Goal: Information Seeking & Learning: Check status

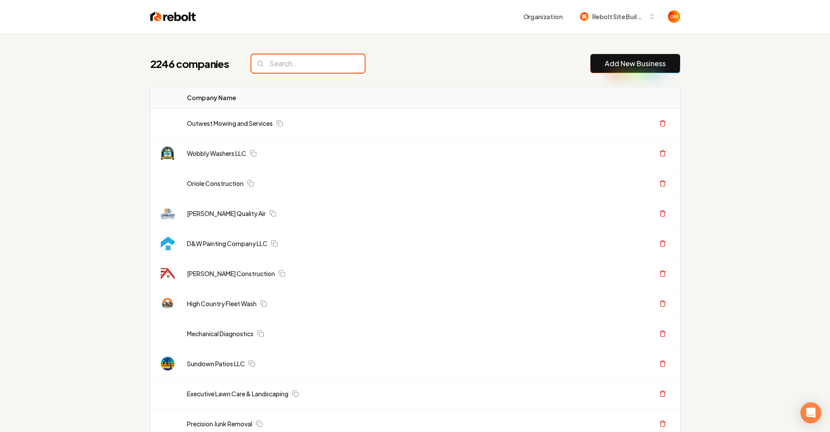
click at [291, 58] on input "search" at bounding box center [307, 63] width 113 height 18
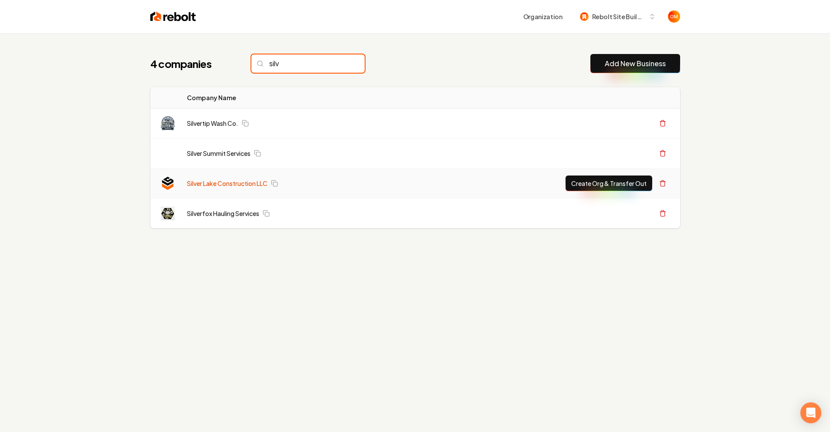
type input "silv"
click at [232, 182] on link "Silver Lake Construction LLC" at bounding box center [227, 183] width 81 height 9
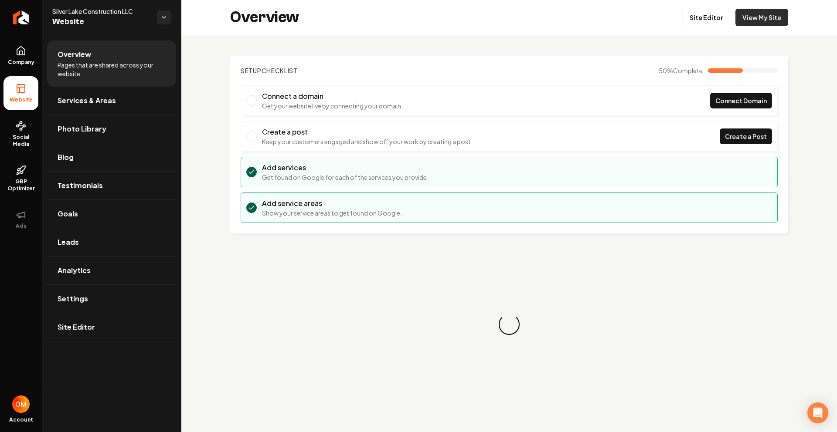
click at [758, 18] on link "View My Site" at bounding box center [761, 17] width 53 height 17
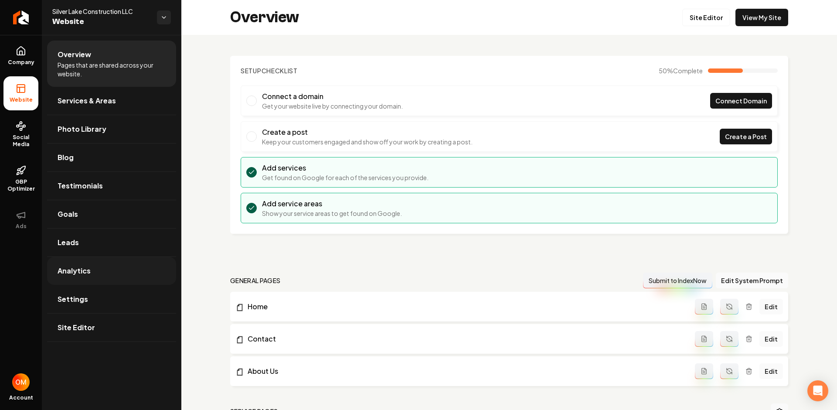
click at [104, 273] on link "Analytics" at bounding box center [111, 271] width 129 height 28
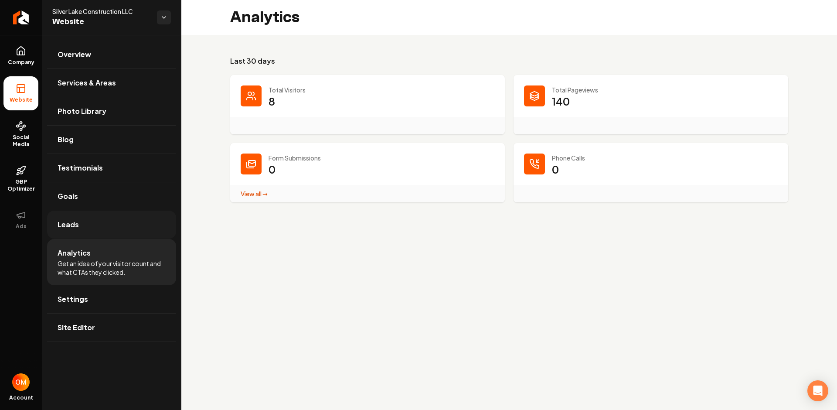
click at [102, 232] on link "Leads" at bounding box center [111, 225] width 129 height 28
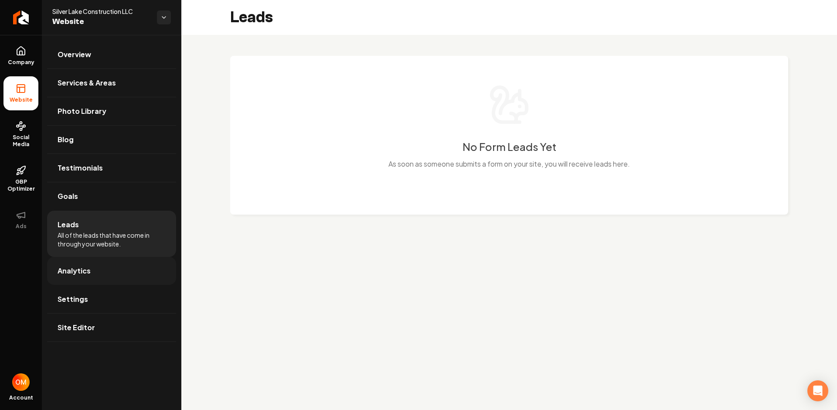
click at [102, 261] on link "Analytics" at bounding box center [111, 271] width 129 height 28
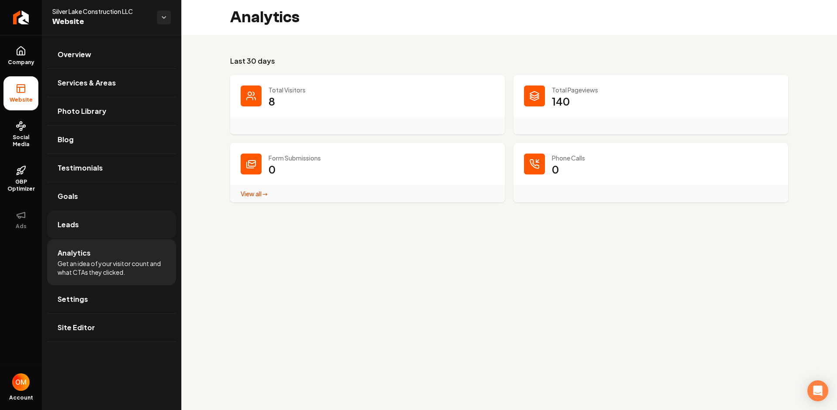
click at [119, 229] on link "Leads" at bounding box center [111, 225] width 129 height 28
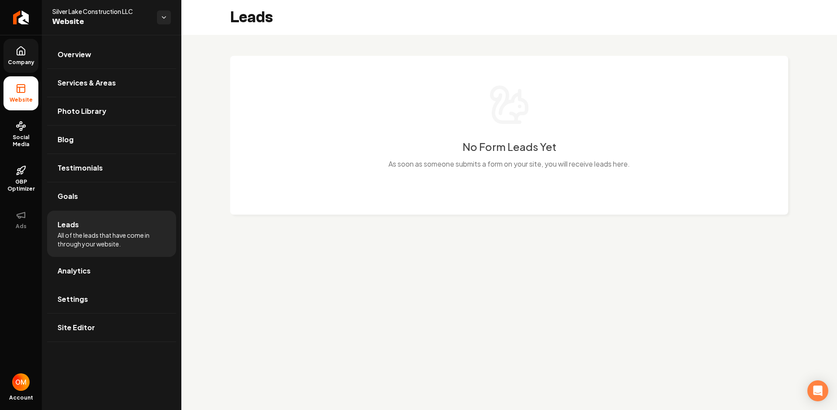
click at [14, 56] on link "Company" at bounding box center [20, 56] width 35 height 34
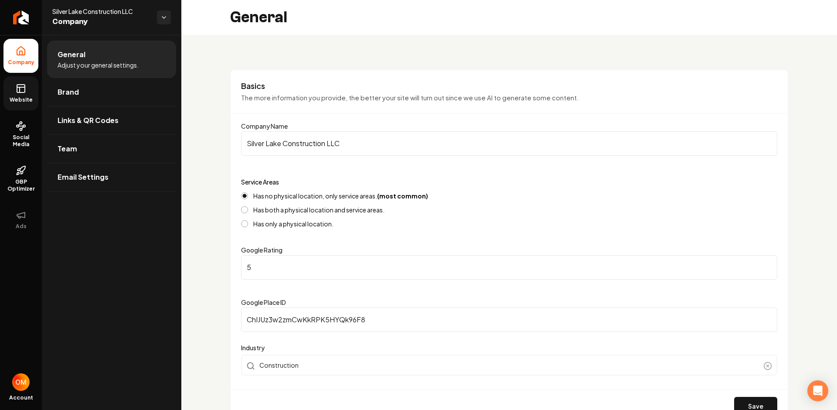
click at [24, 95] on link "Website" at bounding box center [20, 93] width 35 height 34
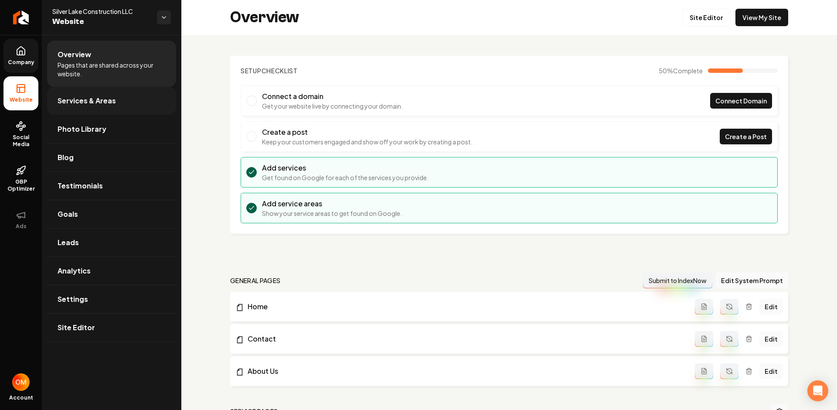
click at [139, 96] on link "Services & Areas" at bounding box center [111, 101] width 129 height 28
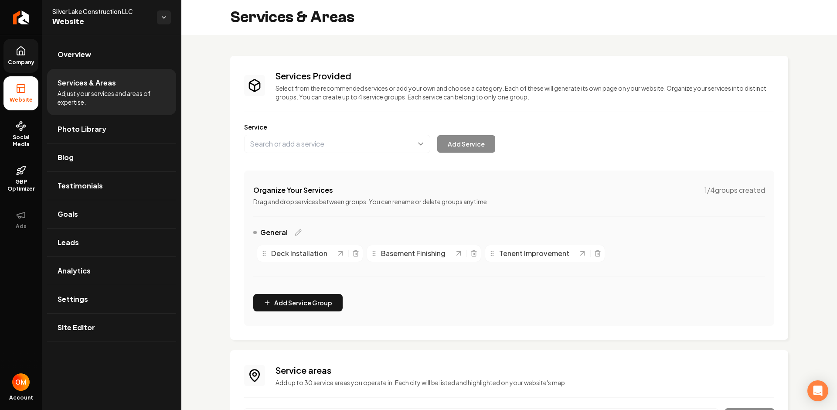
click at [24, 56] on icon at bounding box center [21, 51] width 10 height 10
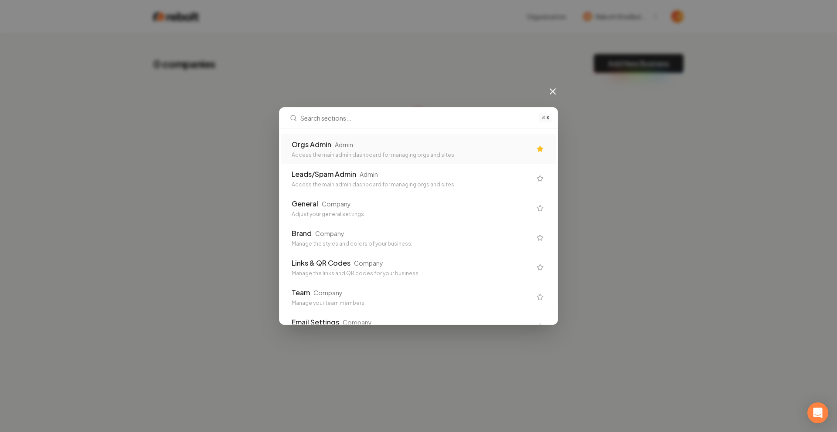
drag, startPoint x: 487, startPoint y: 152, endPoint x: 486, endPoint y: 148, distance: 4.6
click at [487, 152] on div "Access the main admin dashboard for managing orgs and sites" at bounding box center [412, 155] width 240 height 7
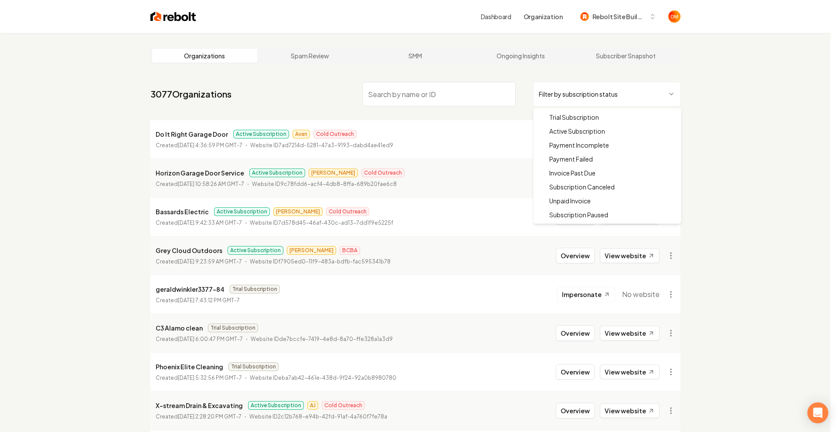
click at [613, 92] on html "Dashboard Organization Rebolt Site Builder Organizations Spam Review SMM Ongoin…" at bounding box center [418, 216] width 837 height 432
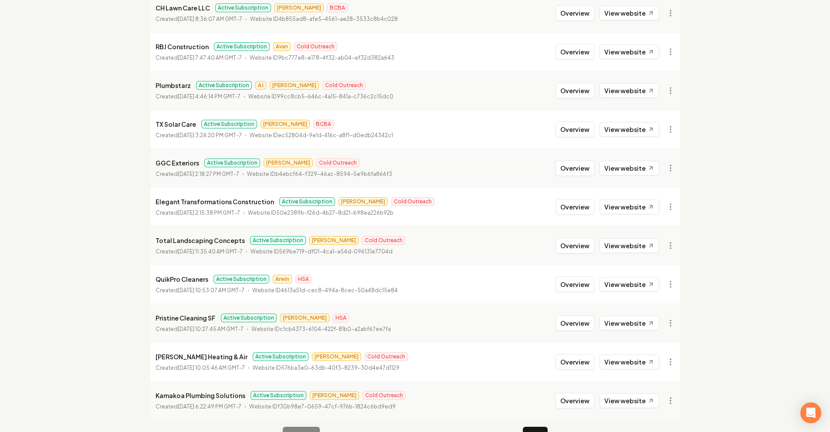
scroll to position [888, 0]
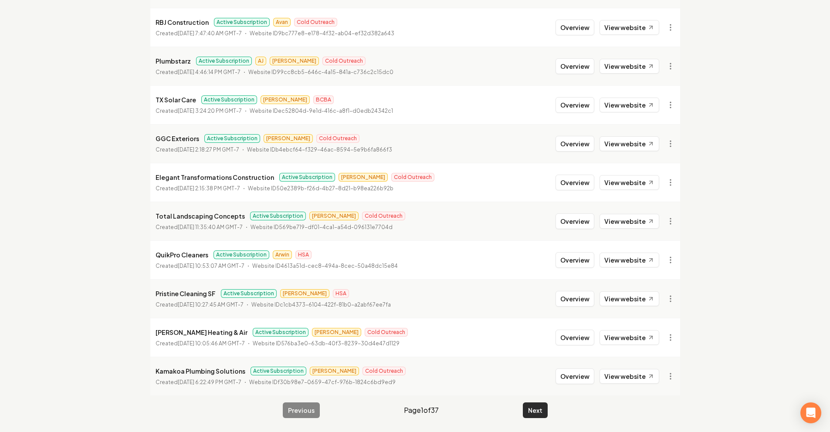
click at [539, 409] on button "Next" at bounding box center [535, 411] width 25 height 16
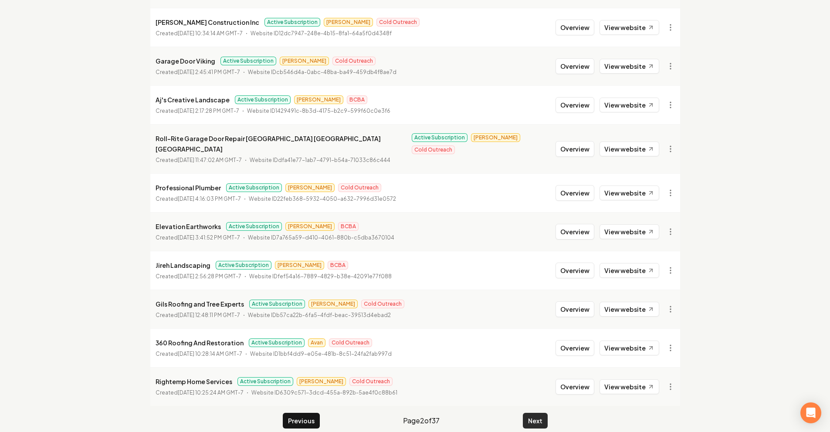
click at [541, 413] on button "Next" at bounding box center [535, 421] width 25 height 16
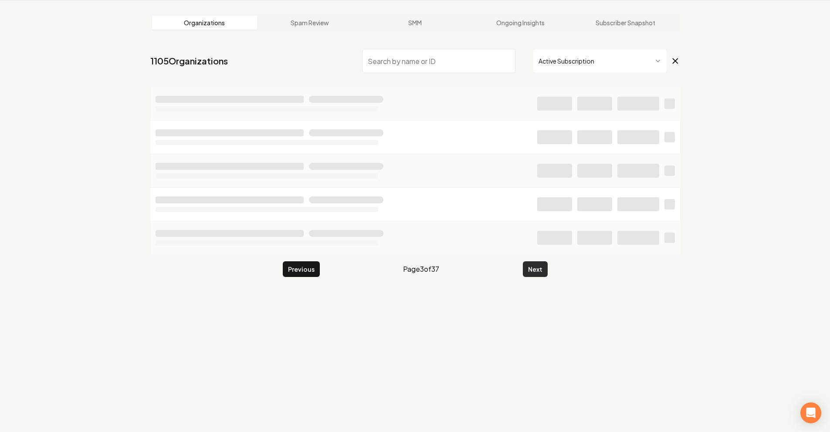
scroll to position [33, 0]
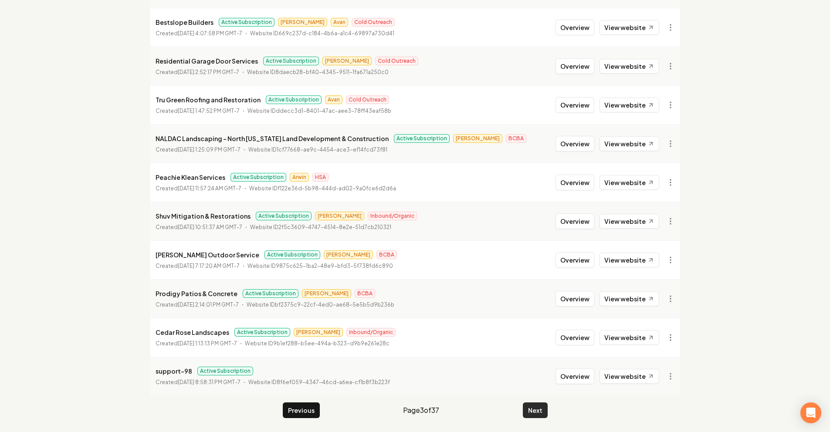
click at [541, 406] on button "Next" at bounding box center [535, 411] width 25 height 16
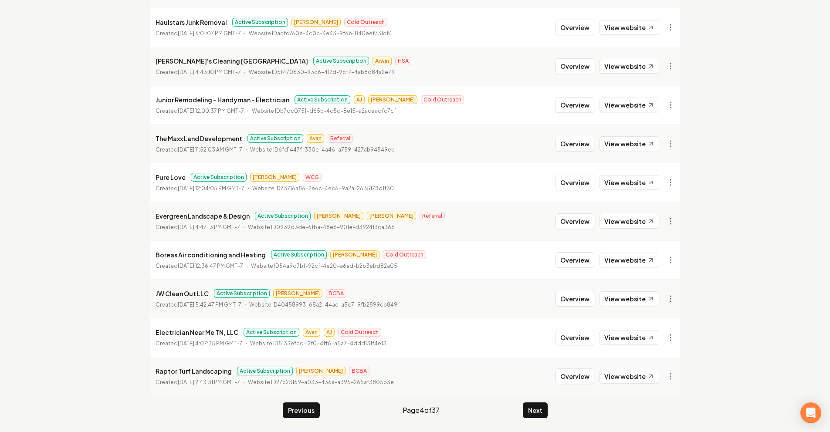
click at [541, 406] on button "Next" at bounding box center [535, 411] width 25 height 16
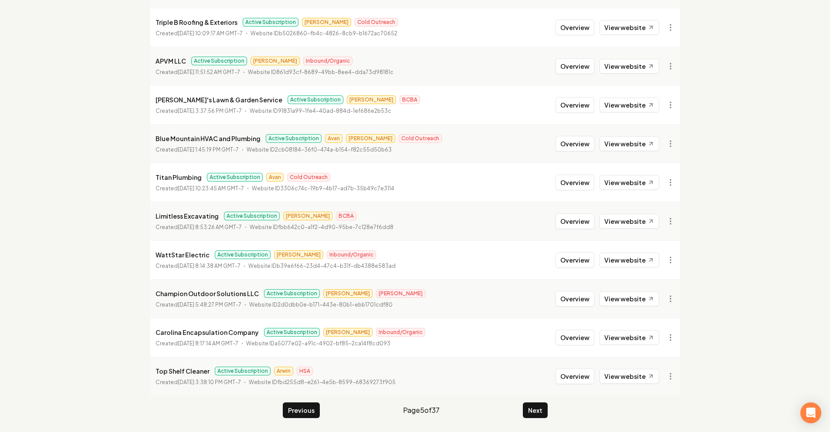
click at [541, 406] on button "Next" at bounding box center [535, 411] width 25 height 16
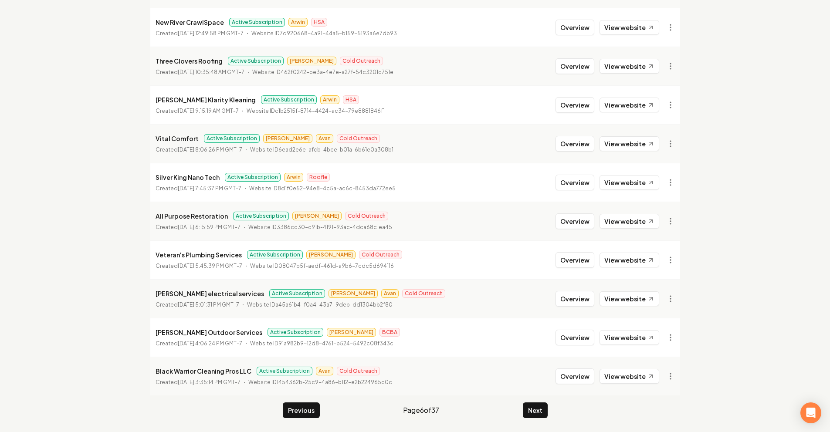
click at [541, 406] on button "Next" at bounding box center [535, 411] width 25 height 16
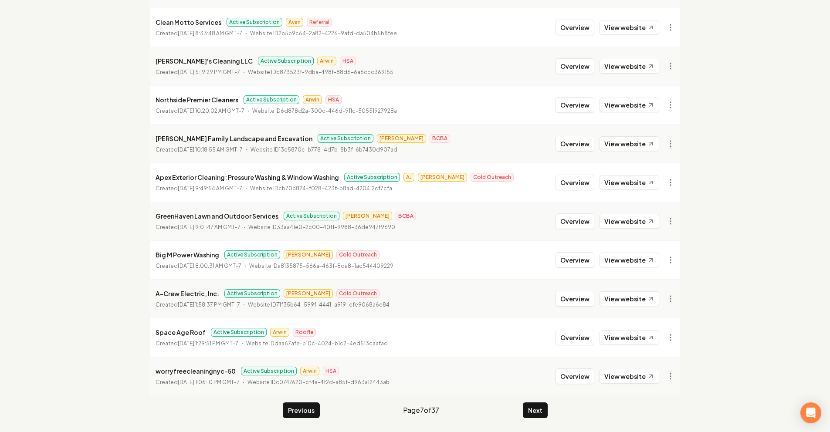
click at [541, 406] on button "Next" at bounding box center [535, 411] width 25 height 16
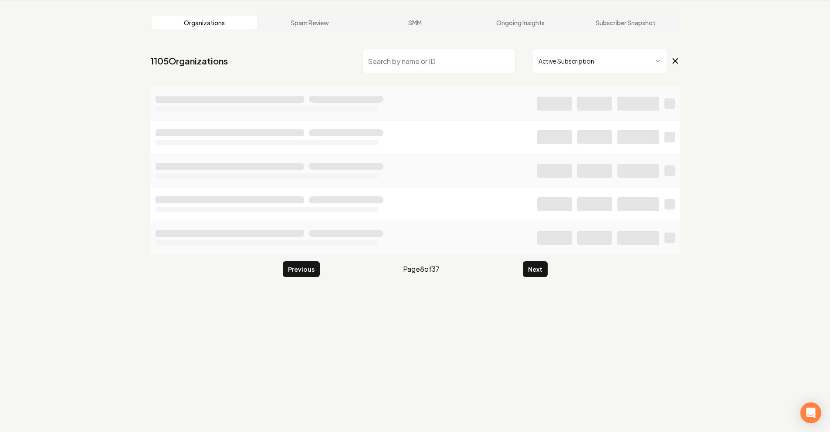
scroll to position [33, 0]
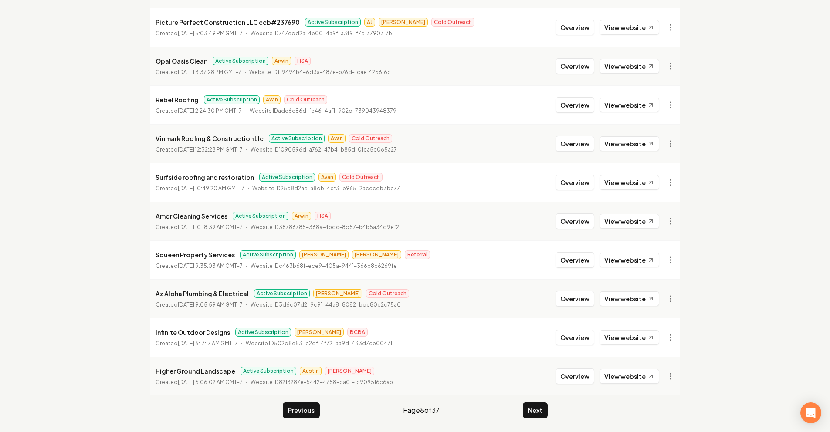
click at [540, 406] on button "Next" at bounding box center [535, 411] width 25 height 16
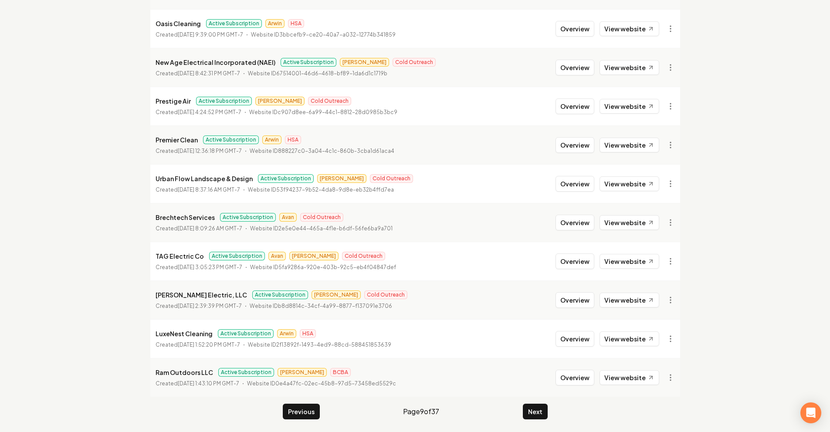
scroll to position [886, 0]
click at [567, 298] on button "Overview" at bounding box center [575, 301] width 39 height 16
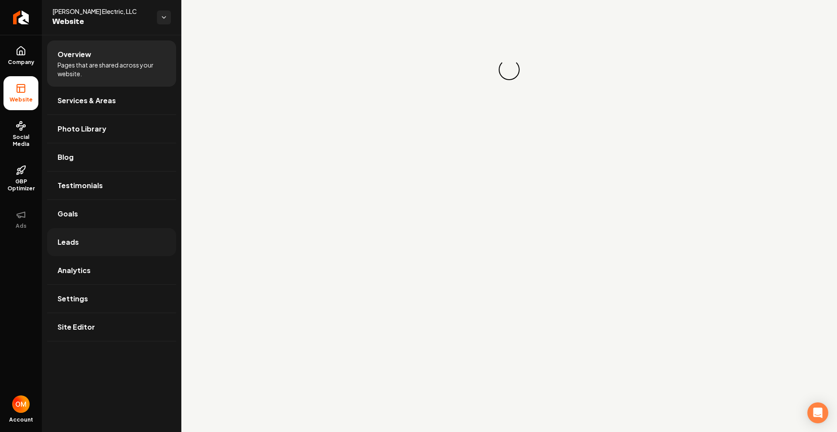
click at [75, 252] on link "Leads" at bounding box center [111, 242] width 129 height 28
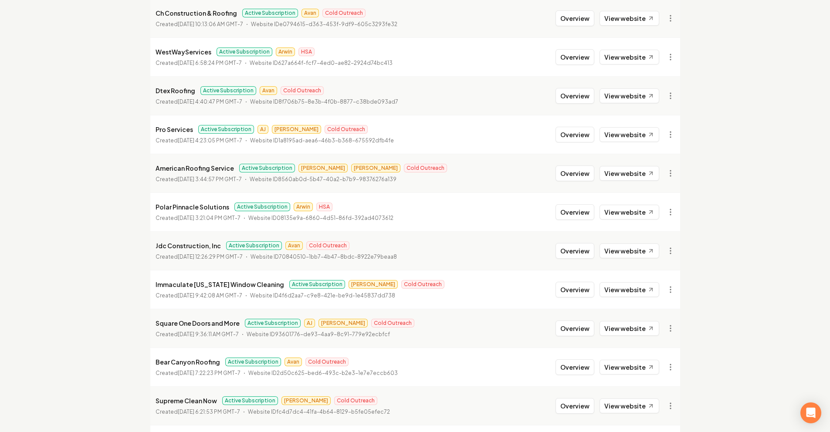
scroll to position [401, 0]
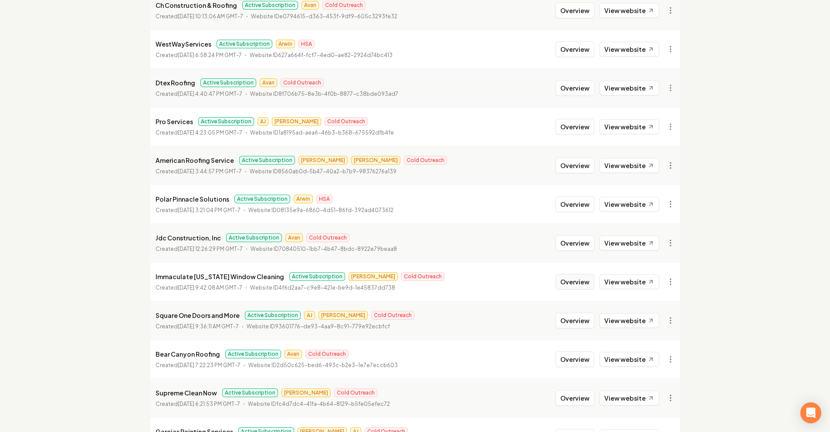
click at [567, 283] on button "Overview" at bounding box center [575, 282] width 39 height 16
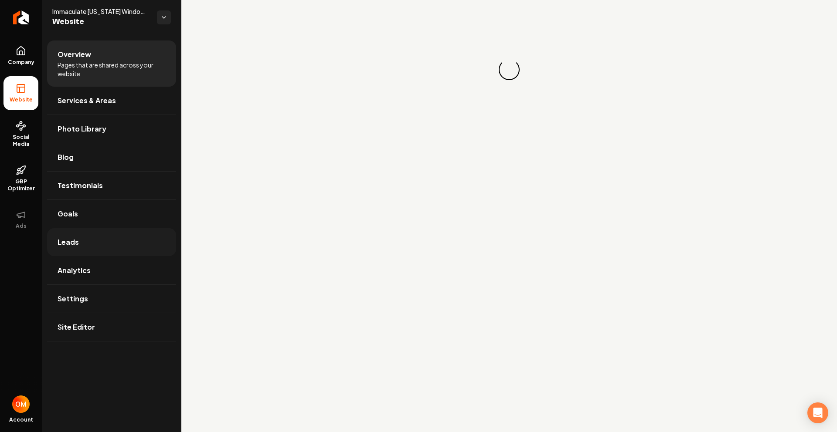
click at [98, 237] on link "Leads" at bounding box center [111, 242] width 129 height 28
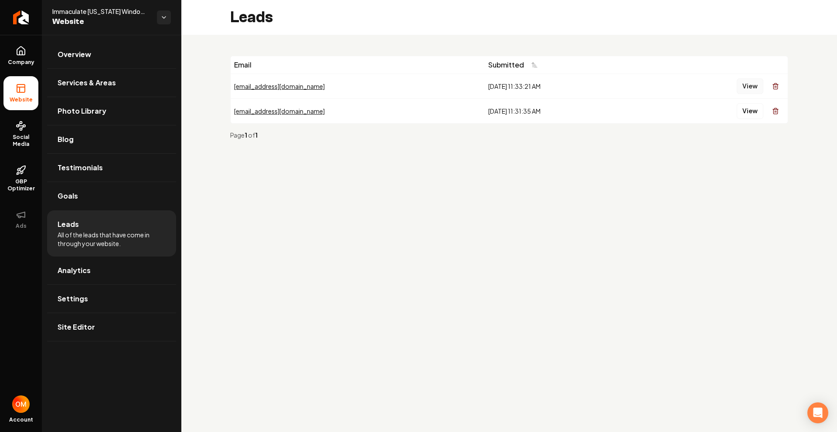
click at [745, 85] on button "View" at bounding box center [750, 86] width 27 height 16
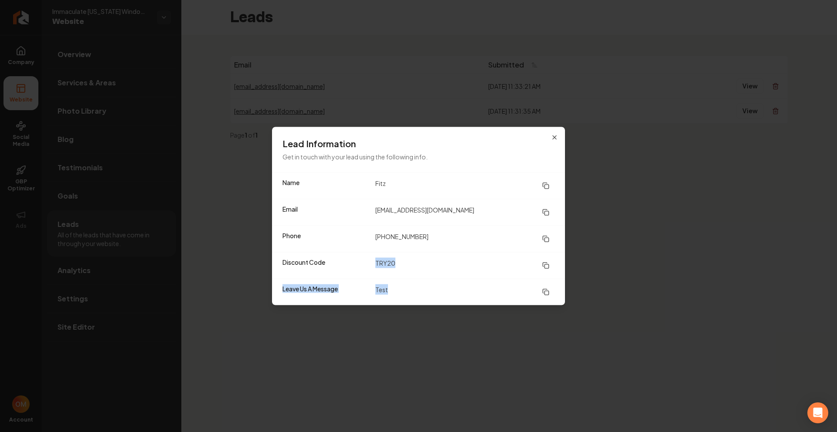
drag, startPoint x: 392, startPoint y: 289, endPoint x: 367, endPoint y: 267, distance: 32.7
click at [357, 262] on dl "Name Fitz Email [EMAIL_ADDRESS][DOMAIN_NAME] Phone [PHONE_NUMBER] Discount Code…" at bounding box center [418, 239] width 293 height 132
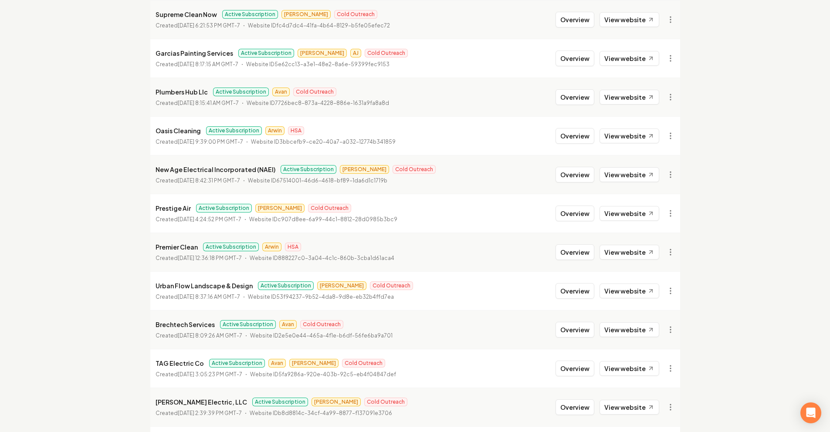
scroll to position [888, 0]
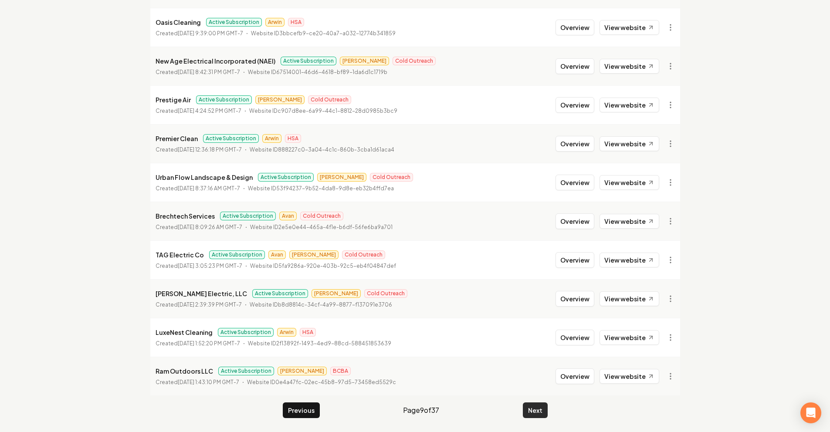
click at [532, 403] on button "Next" at bounding box center [535, 411] width 25 height 16
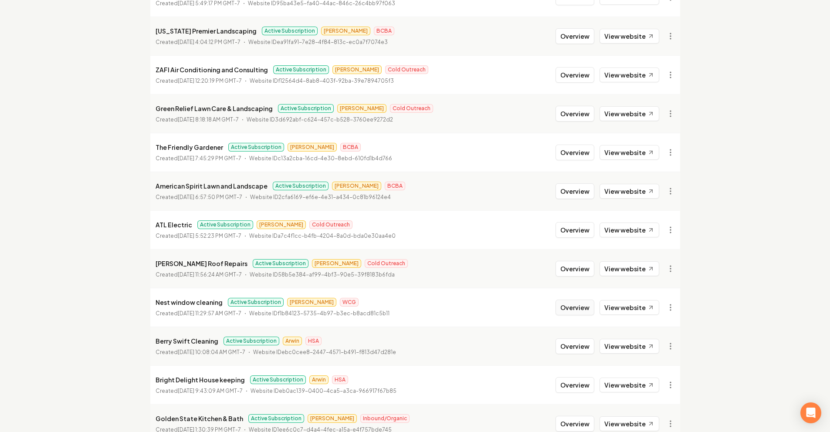
scroll to position [311, 0]
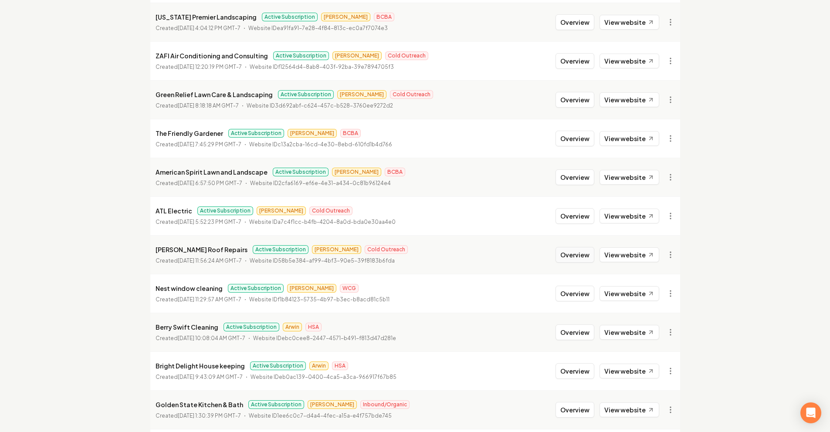
click at [585, 258] on button "Overview" at bounding box center [575, 255] width 39 height 16
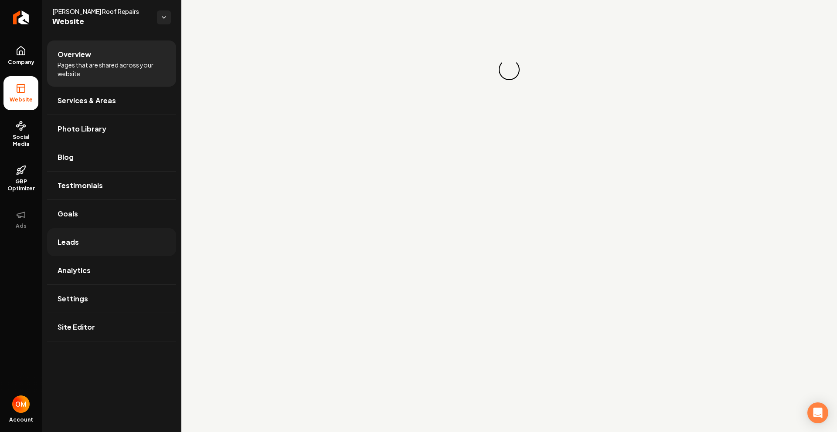
click at [138, 246] on link "Leads" at bounding box center [111, 242] width 129 height 28
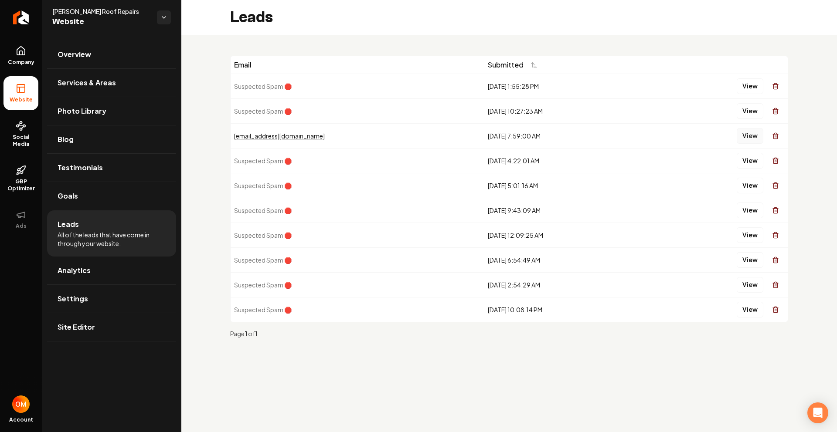
click at [747, 134] on button "View" at bounding box center [750, 136] width 27 height 16
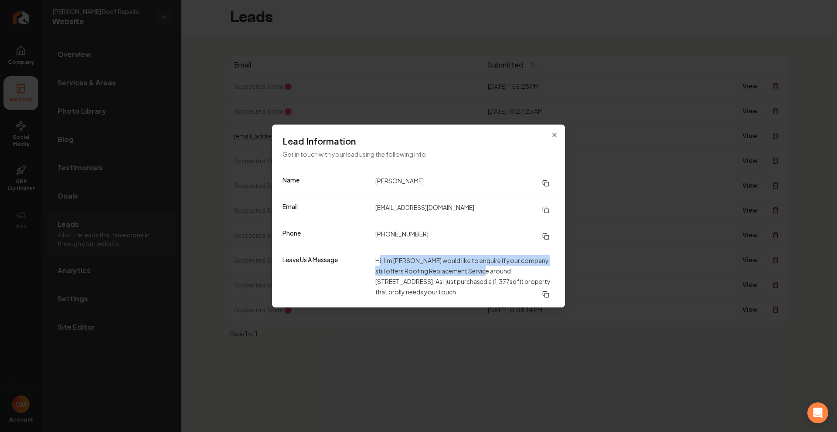
drag, startPoint x: 380, startPoint y: 265, endPoint x: 481, endPoint y: 268, distance: 100.7
click at [482, 268] on dd "Hi, I’m [PERSON_NAME] would like to enquire if your company still offers Roofin…" at bounding box center [464, 278] width 179 height 47
click at [485, 274] on dd "Hi, I’m [PERSON_NAME] would like to enquire if your company still offers Roofin…" at bounding box center [464, 278] width 179 height 47
click at [429, 277] on dd "Hi, I’m [PERSON_NAME] would like to enquire if your company still offers Roofin…" at bounding box center [464, 278] width 179 height 47
drag, startPoint x: 488, startPoint y: 294, endPoint x: 313, endPoint y: 265, distance: 176.6
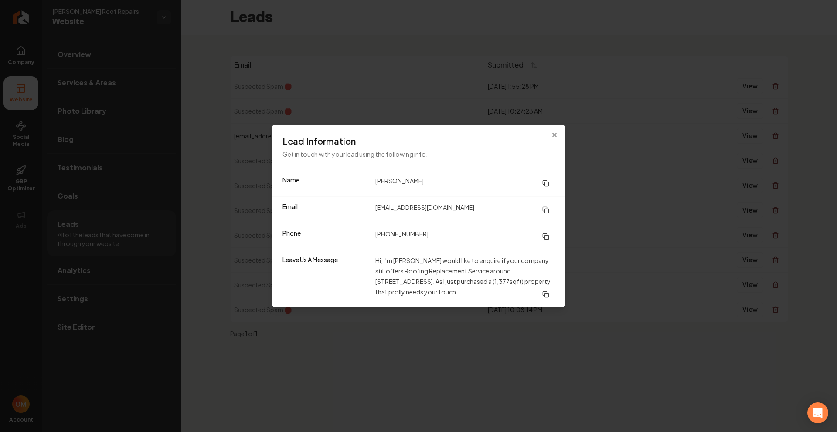
click at [307, 268] on div "Leave Us A Message Hi, I’m [PERSON_NAME] would like to enquire if your company …" at bounding box center [418, 279] width 293 height 58
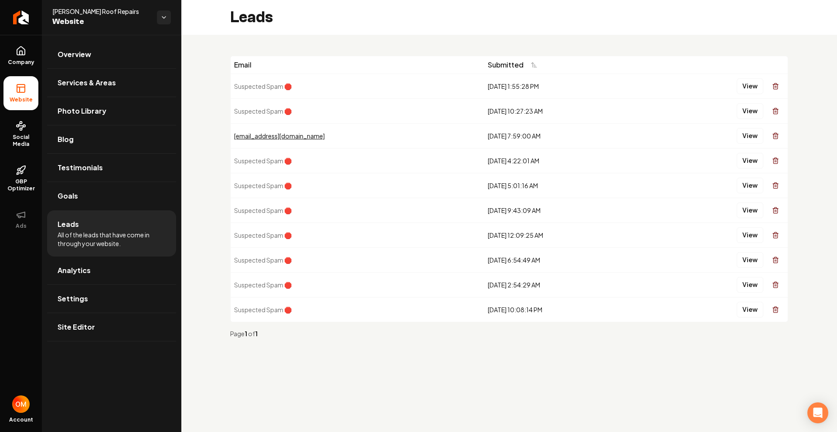
drag, startPoint x: 741, startPoint y: 149, endPoint x: 724, endPoint y: 163, distance: 22.0
drag, startPoint x: 482, startPoint y: 138, endPoint x: 530, endPoint y: 132, distance: 48.3
click at [529, 132] on td "[DATE] 7:59:00 AM" at bounding box center [565, 135] width 162 height 25
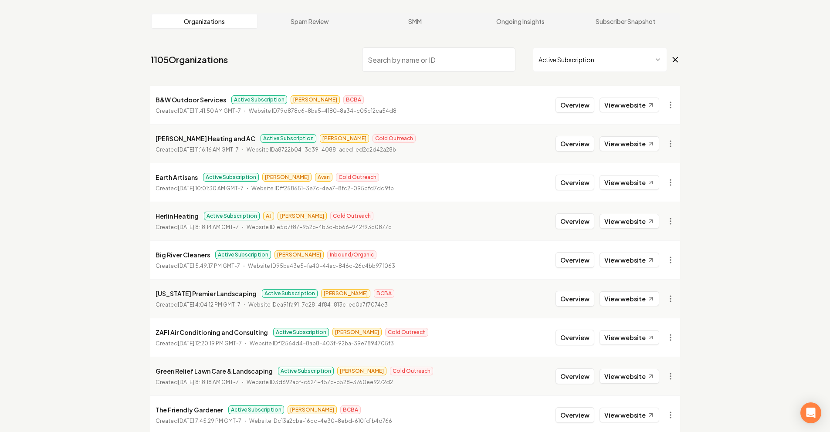
scroll to position [35, 0]
click at [401, 63] on input "search" at bounding box center [438, 59] width 153 height 24
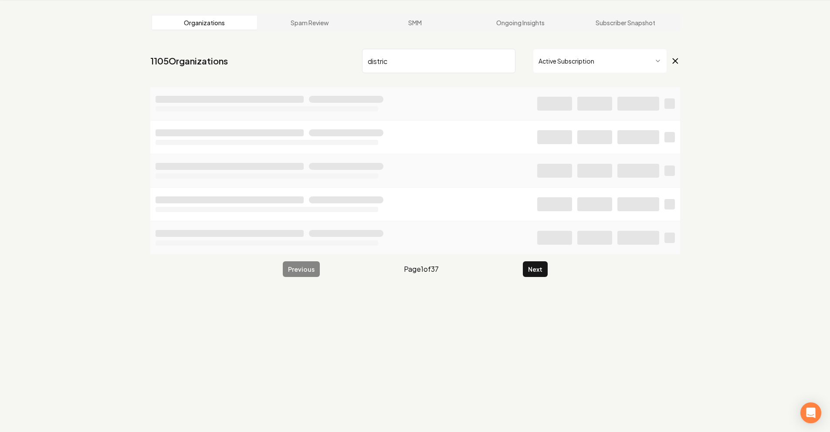
scroll to position [33, 0]
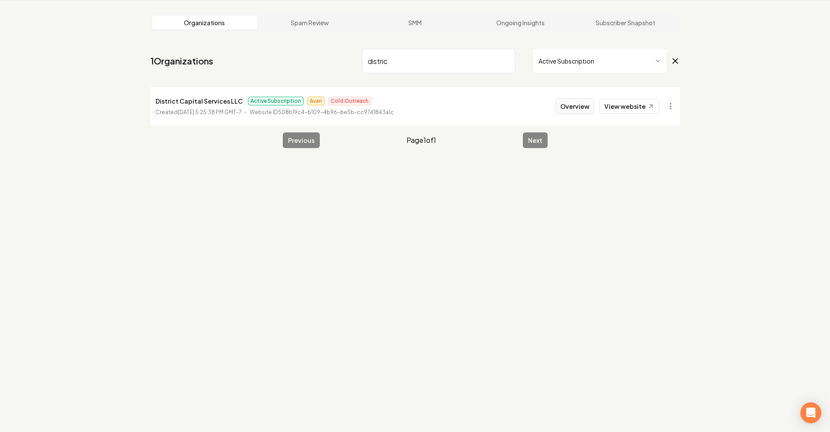
type input "distric"
click at [577, 102] on button "Overview" at bounding box center [575, 106] width 39 height 16
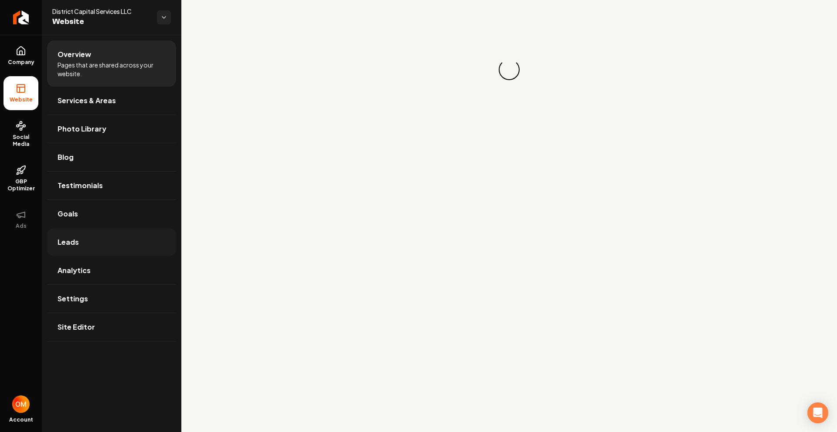
click at [137, 239] on link "Leads" at bounding box center [111, 242] width 129 height 28
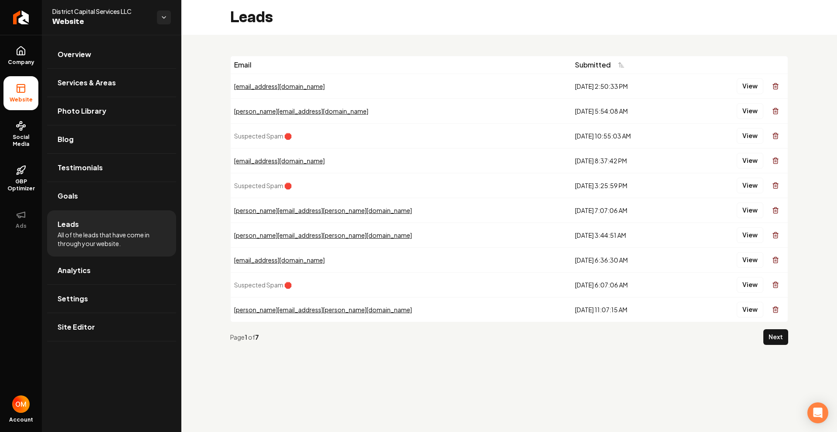
drag, startPoint x: 483, startPoint y: 83, endPoint x: 534, endPoint y: 292, distance: 215.3
click at [534, 292] on tbody "[EMAIL_ADDRESS][DOMAIN_NAME] [DATE] 2:50:33 PM View [PERSON_NAME][EMAIL_ADDRESS…" at bounding box center [509, 198] width 557 height 248
click at [571, 292] on td "[DATE] 6:07:06 AM" at bounding box center [629, 284] width 116 height 25
click at [15, 21] on img "Return to dashboard" at bounding box center [21, 17] width 12 height 10
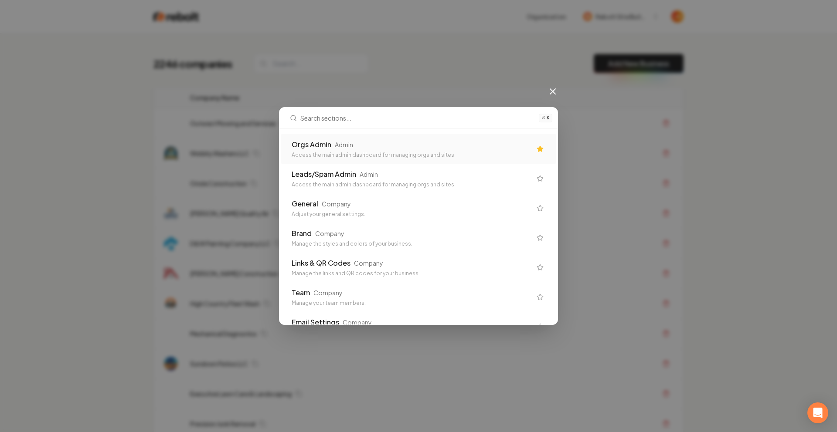
click at [371, 149] on div "Orgs Admin Admin" at bounding box center [412, 144] width 240 height 10
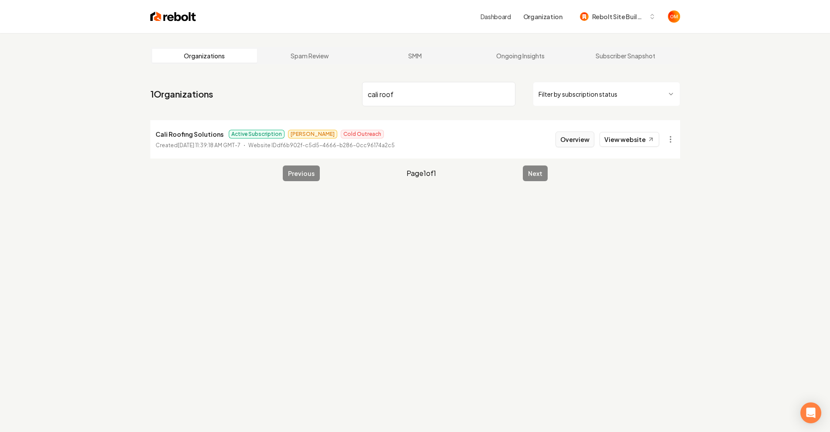
type input "cali roof"
click at [570, 135] on button "Overview" at bounding box center [575, 140] width 39 height 16
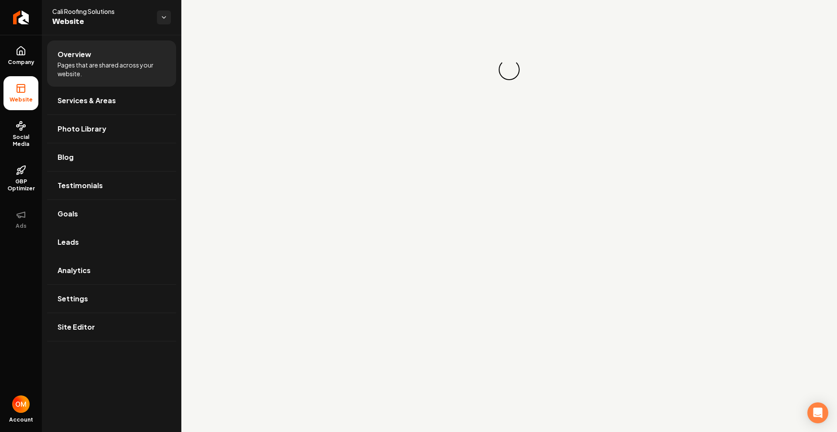
click at [98, 251] on link "Leads" at bounding box center [111, 242] width 129 height 28
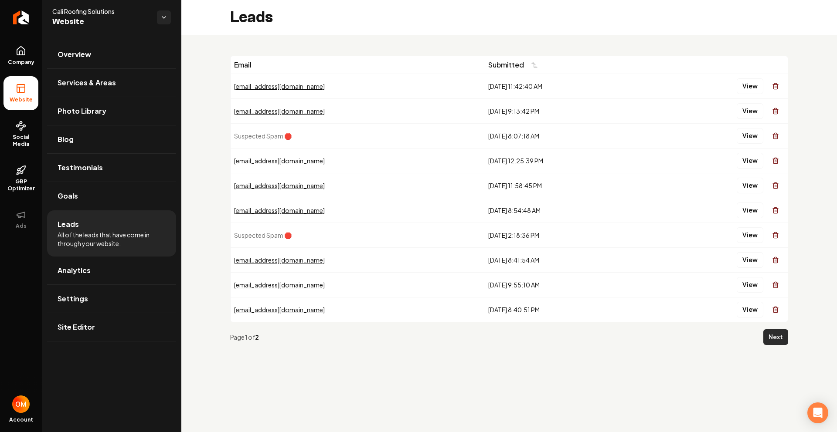
click at [782, 339] on button "Next" at bounding box center [775, 337] width 25 height 16
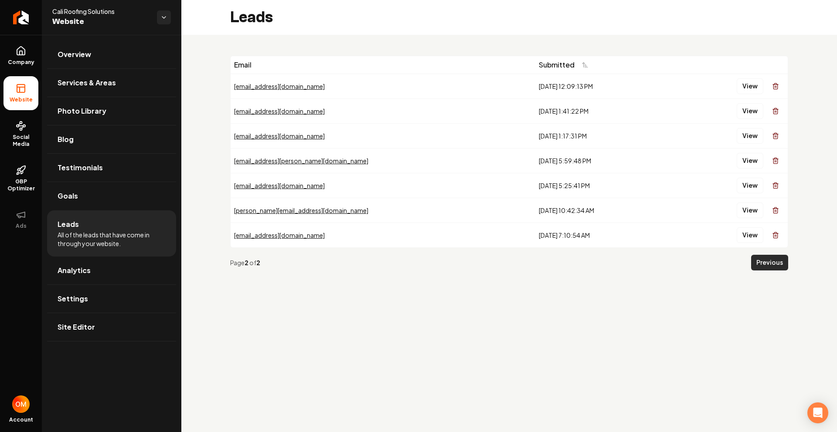
click at [774, 258] on button "Previous" at bounding box center [769, 263] width 37 height 16
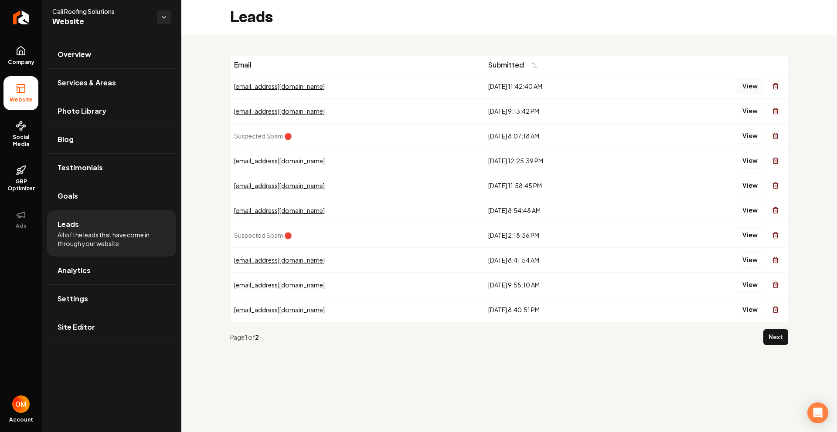
click at [745, 85] on button "View" at bounding box center [750, 86] width 27 height 16
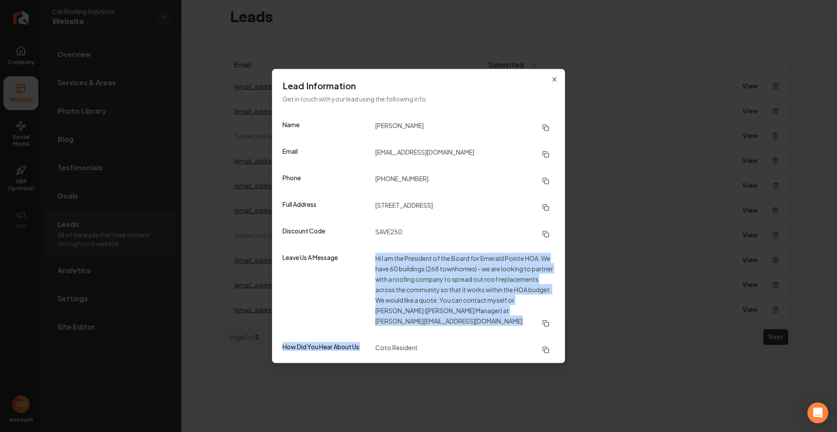
drag, startPoint x: 373, startPoint y: 261, endPoint x: 547, endPoint y: 332, distance: 187.8
click at [545, 332] on dl "Name [PERSON_NAME] Email [EMAIL_ADDRESS][DOMAIN_NAME] Phone [PHONE_NUMBER] Full…" at bounding box center [418, 239] width 293 height 248
click at [526, 337] on div "How Did You Hear About Us Coto Resident" at bounding box center [418, 350] width 293 height 27
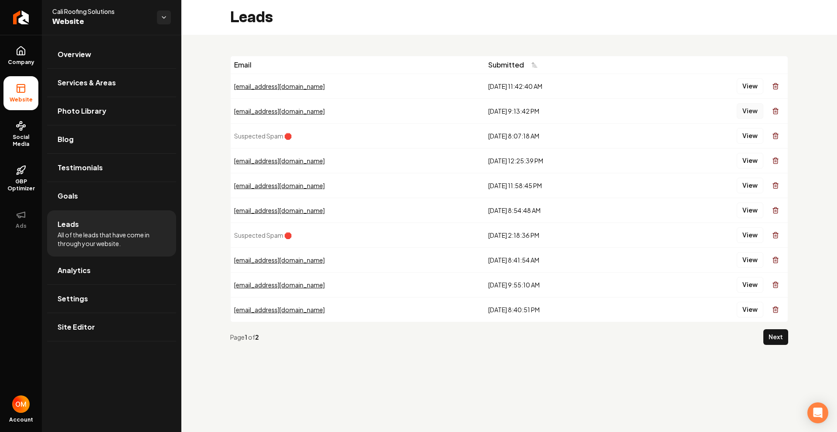
click at [750, 109] on button "View" at bounding box center [750, 111] width 27 height 16
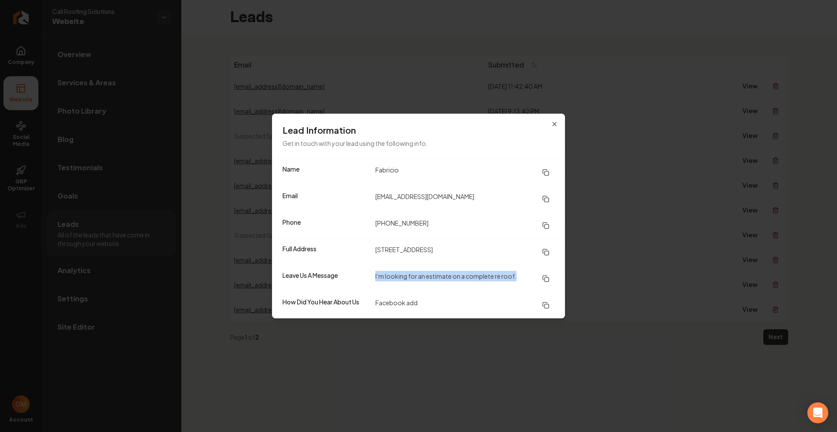
drag, startPoint x: 369, startPoint y: 275, endPoint x: 523, endPoint y: 279, distance: 153.5
click at [523, 279] on div "Leave Us A Message I’m looking for an estimate on a complete re roof." at bounding box center [418, 278] width 293 height 27
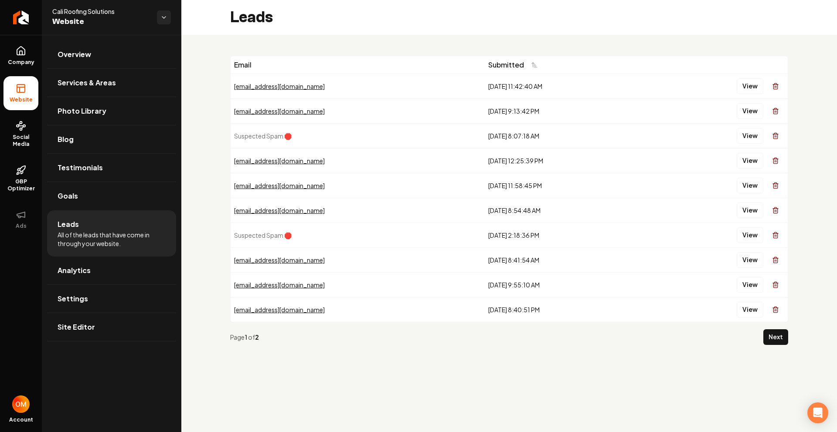
drag, startPoint x: 672, startPoint y: 249, endPoint x: 730, endPoint y: 107, distance: 153.4
click at [749, 82] on button "View" at bounding box center [750, 86] width 27 height 16
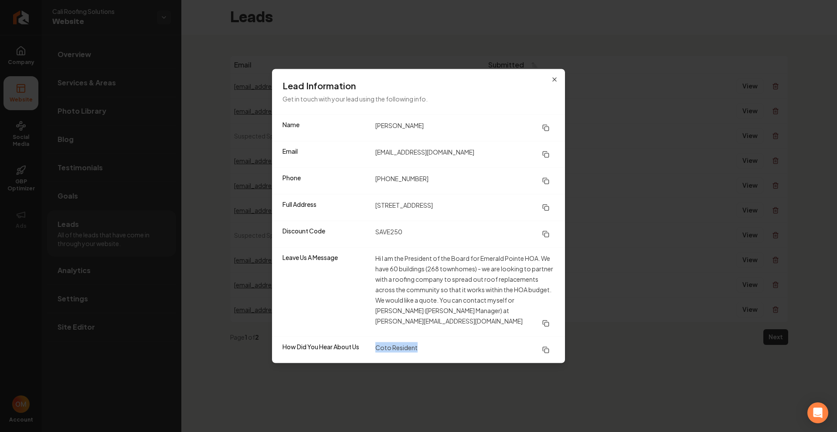
drag, startPoint x: 431, startPoint y: 344, endPoint x: 369, endPoint y: 342, distance: 62.4
click at [369, 342] on div "How Did You Hear About Us Coto Resident" at bounding box center [418, 350] width 293 height 27
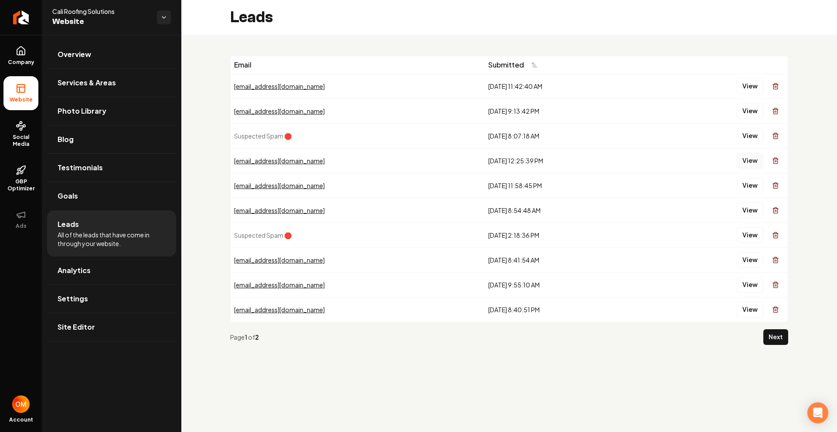
click at [744, 162] on button "View" at bounding box center [750, 161] width 27 height 16
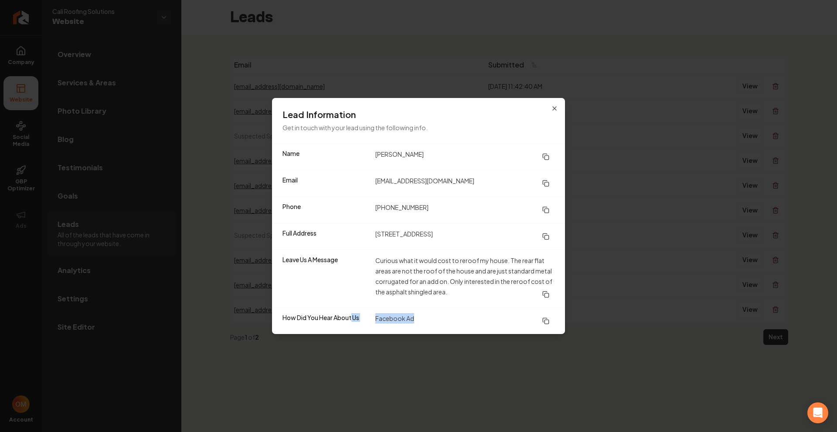
drag, startPoint x: 421, startPoint y: 318, endPoint x: 354, endPoint y: 313, distance: 66.4
click at [352, 314] on div "How Did You Hear About Us Facebook Ad" at bounding box center [418, 321] width 293 height 27
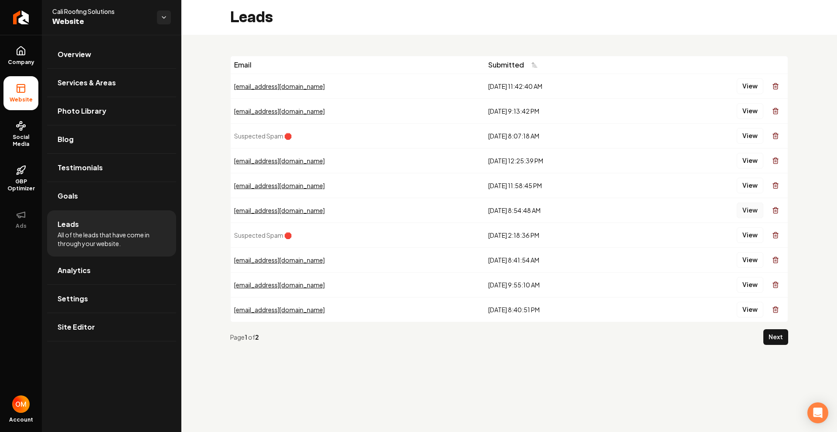
click at [747, 207] on button "View" at bounding box center [750, 211] width 27 height 16
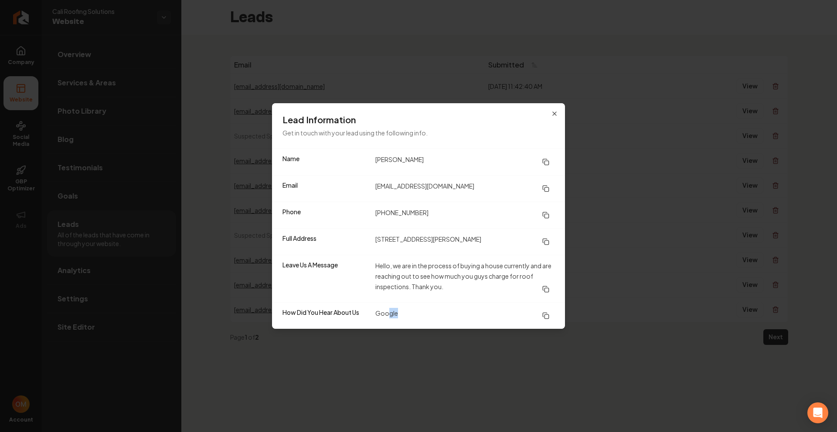
drag, startPoint x: 444, startPoint y: 321, endPoint x: 567, endPoint y: 266, distance: 134.8
click at [390, 312] on dd "Google" at bounding box center [464, 316] width 179 height 16
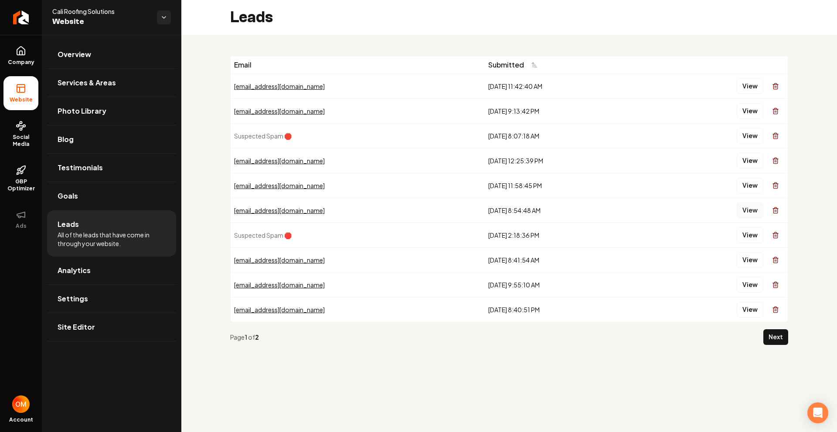
click at [742, 208] on button "View" at bounding box center [750, 211] width 27 height 16
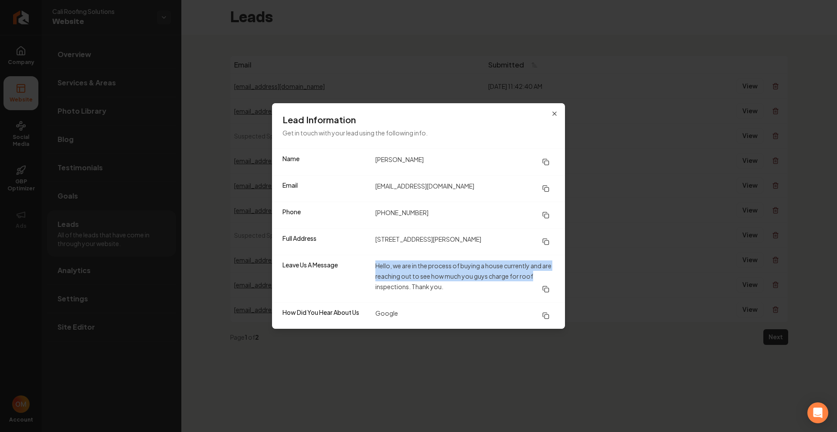
drag, startPoint x: 421, startPoint y: 263, endPoint x: 571, endPoint y: 272, distance: 150.2
click at [562, 272] on div "Leave Us A Message Hello, we are in the process of buying a house currently and…" at bounding box center [418, 279] width 293 height 48
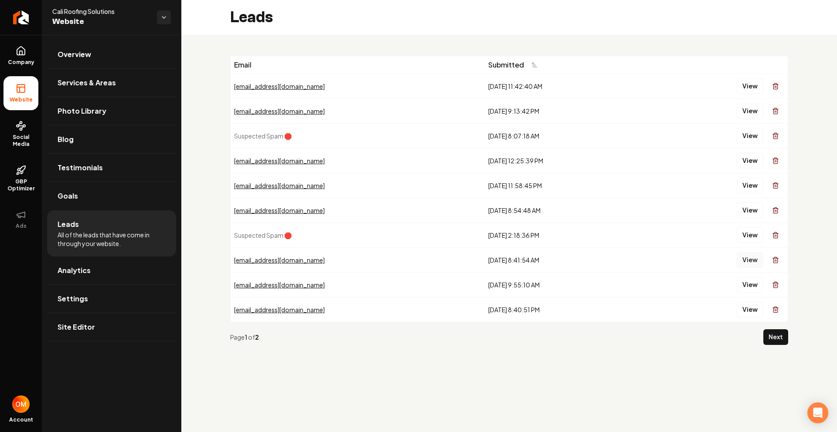
click at [744, 258] on button "View" at bounding box center [750, 260] width 27 height 16
click at [745, 286] on button "View" at bounding box center [750, 285] width 27 height 16
drag, startPoint x: 735, startPoint y: 303, endPoint x: 756, endPoint y: 104, distance: 200.7
click at [749, 96] on td "View" at bounding box center [717, 86] width 142 height 25
click at [747, 92] on button "View" at bounding box center [750, 86] width 27 height 16
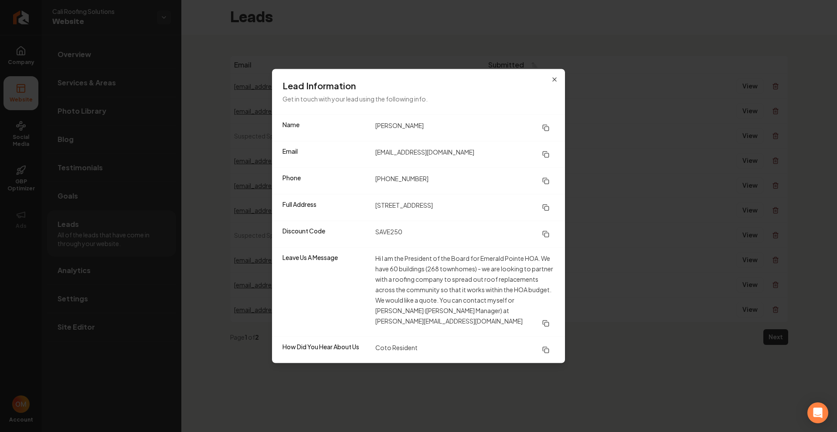
drag, startPoint x: 664, startPoint y: 170, endPoint x: 649, endPoint y: 204, distance: 37.3
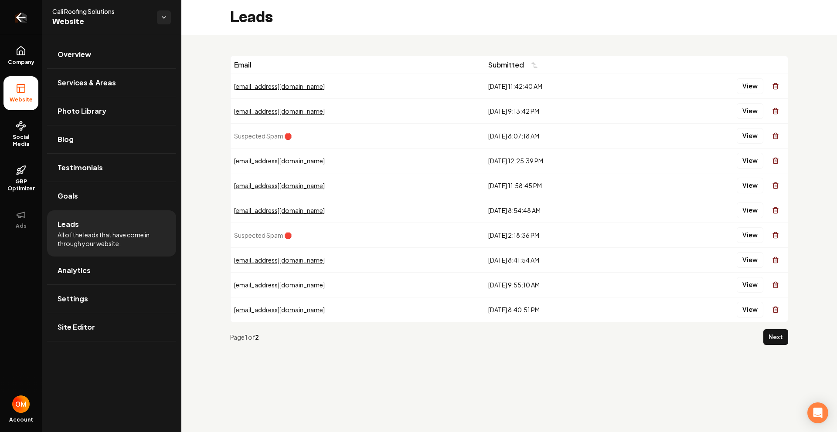
click at [20, 17] on icon "Return to dashboard" at bounding box center [21, 17] width 8 height 0
